Goal: Transaction & Acquisition: Purchase product/service

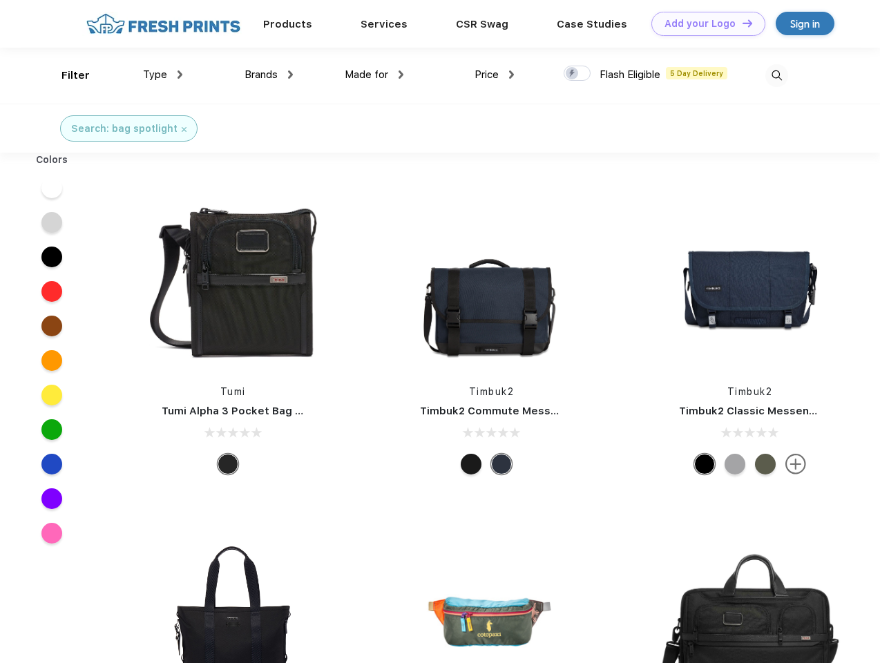
click at [703, 23] on link "Add your Logo Design Tool" at bounding box center [709, 24] width 114 height 24
click at [0, 0] on div "Design Tool" at bounding box center [0, 0] width 0 height 0
click at [741, 23] on link "Add your Logo Design Tool" at bounding box center [709, 24] width 114 height 24
click at [66, 75] on div "Filter" at bounding box center [75, 76] width 28 height 16
click at [163, 75] on span "Type" at bounding box center [155, 74] width 24 height 12
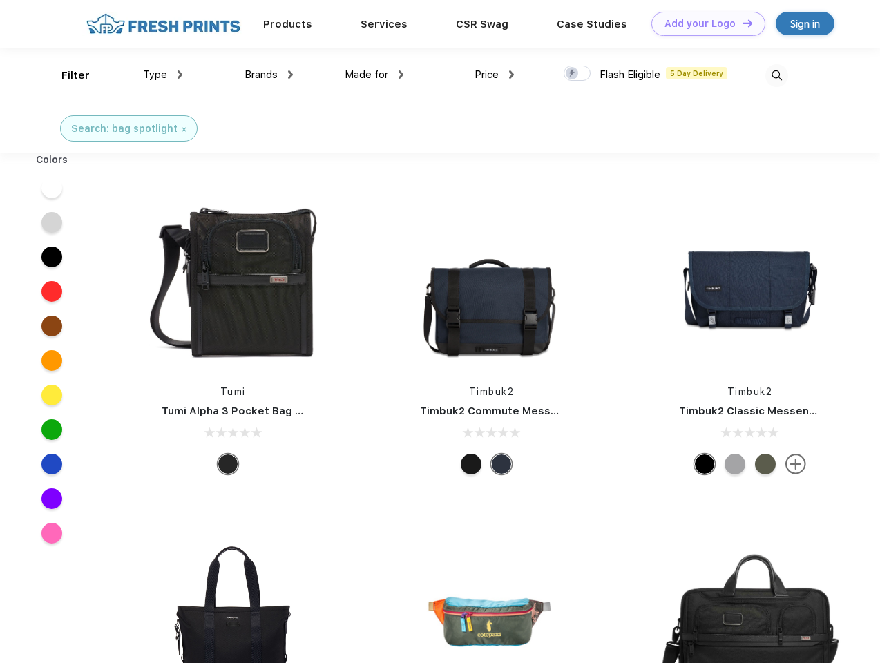
click at [269, 75] on span "Brands" at bounding box center [261, 74] width 33 height 12
click at [374, 75] on span "Made for" at bounding box center [367, 74] width 44 height 12
click at [495, 75] on span "Price" at bounding box center [487, 74] width 24 height 12
click at [578, 74] on div at bounding box center [577, 73] width 27 height 15
click at [573, 74] on input "checkbox" at bounding box center [568, 69] width 9 height 9
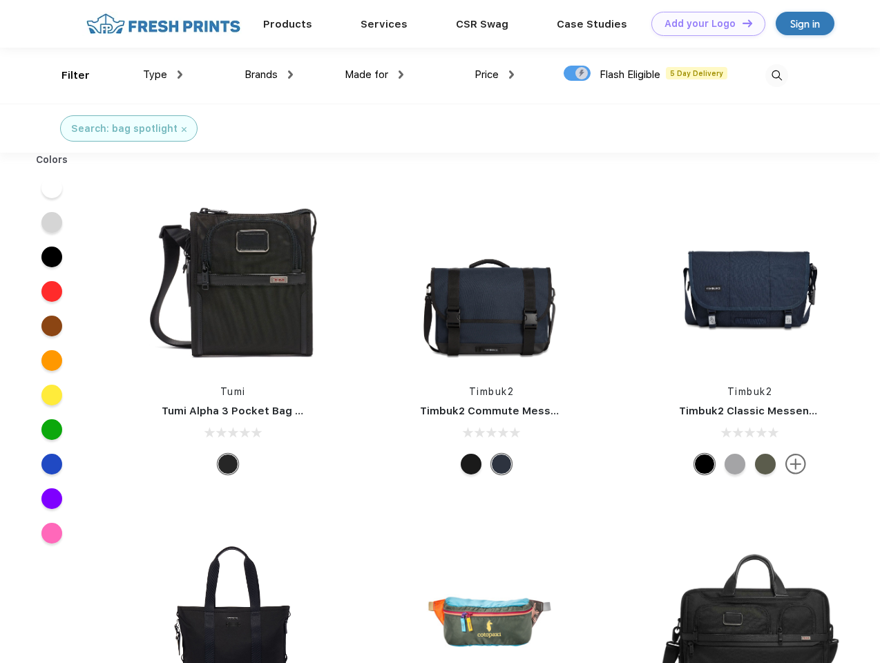
click at [777, 75] on img at bounding box center [777, 75] width 23 height 23
